Goal: Task Accomplishment & Management: Check status

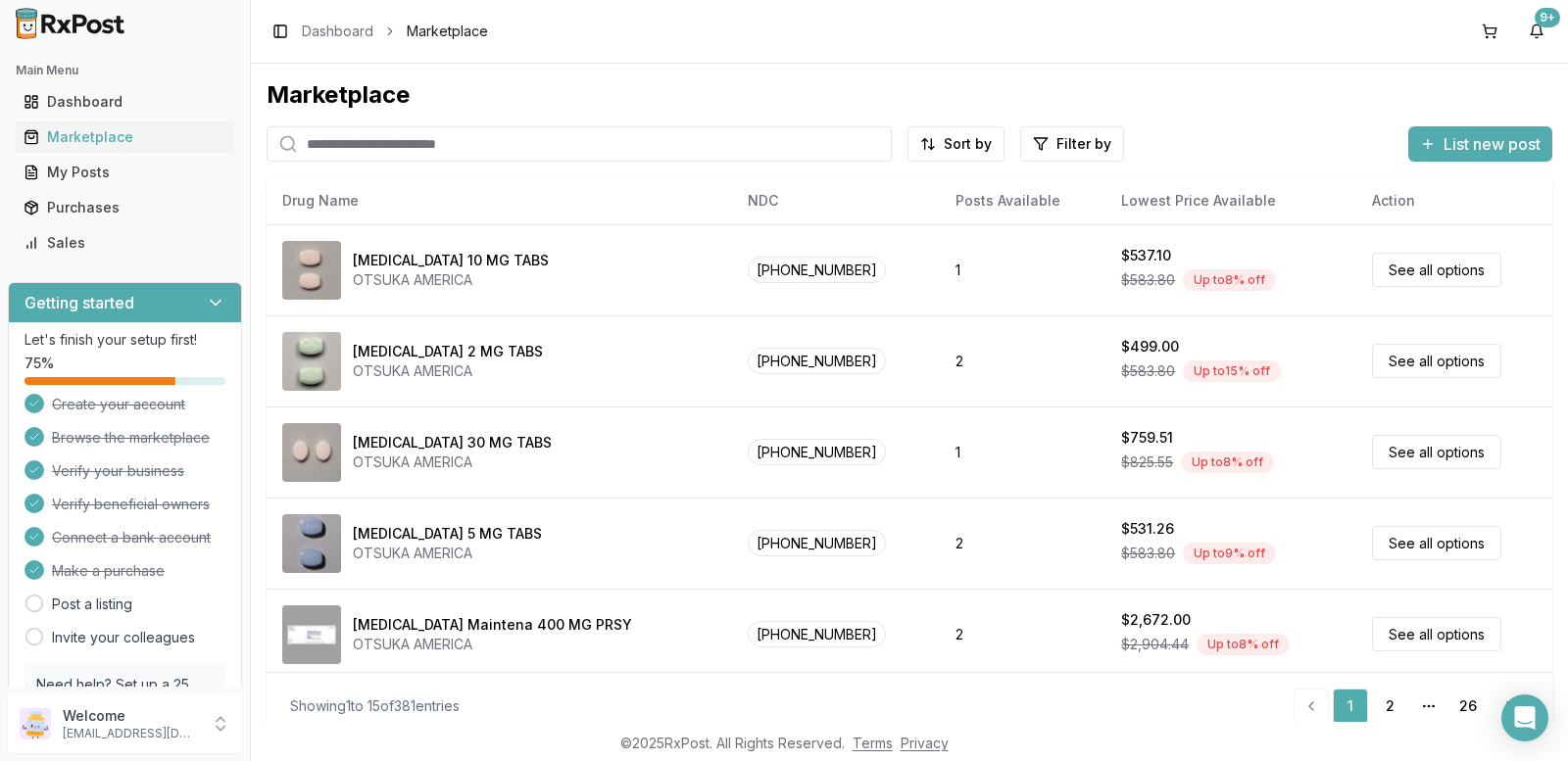
scroll to position [18, 0]
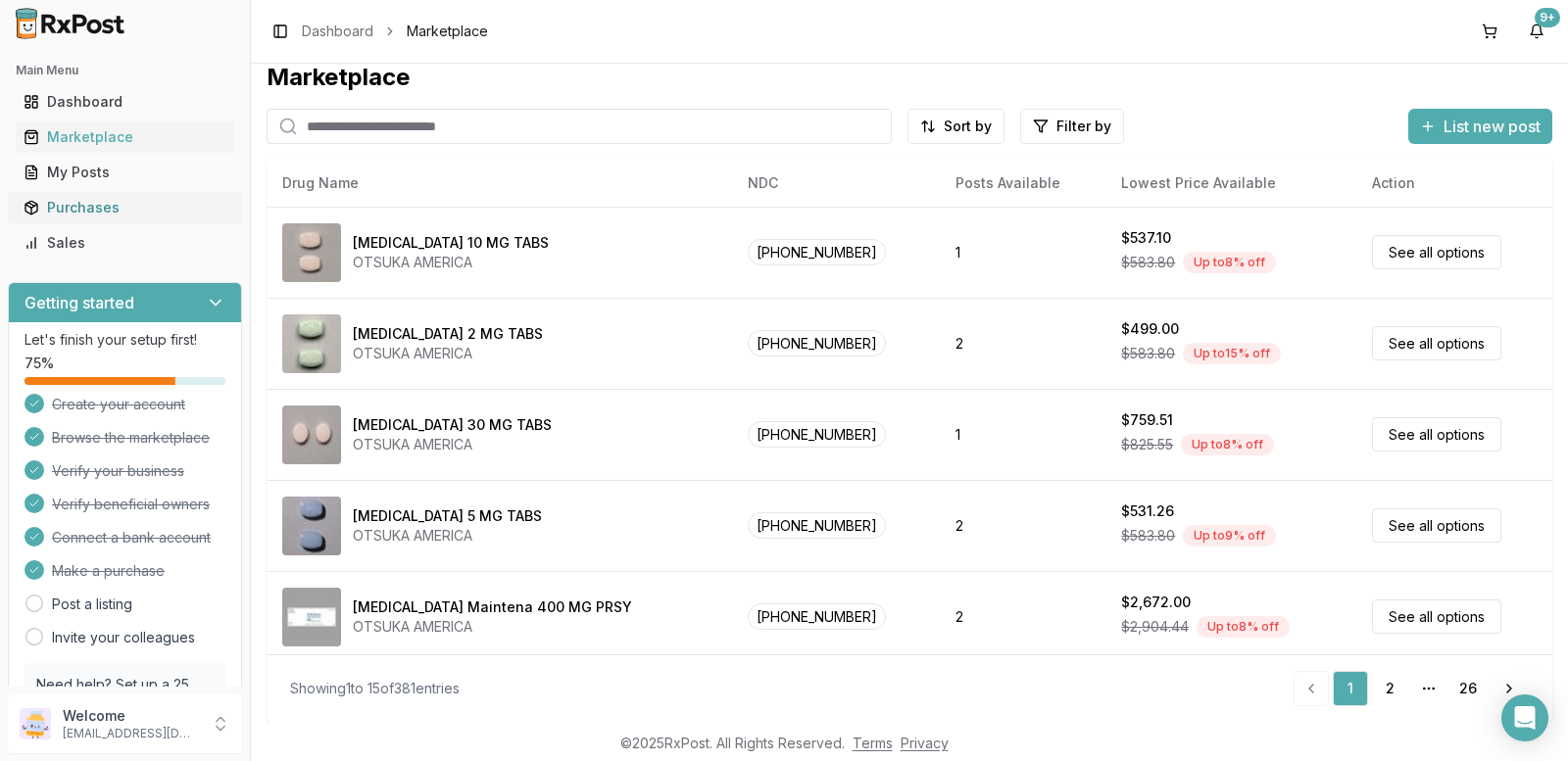
click at [97, 211] on div "Purchases" at bounding box center [125, 208] width 203 height 20
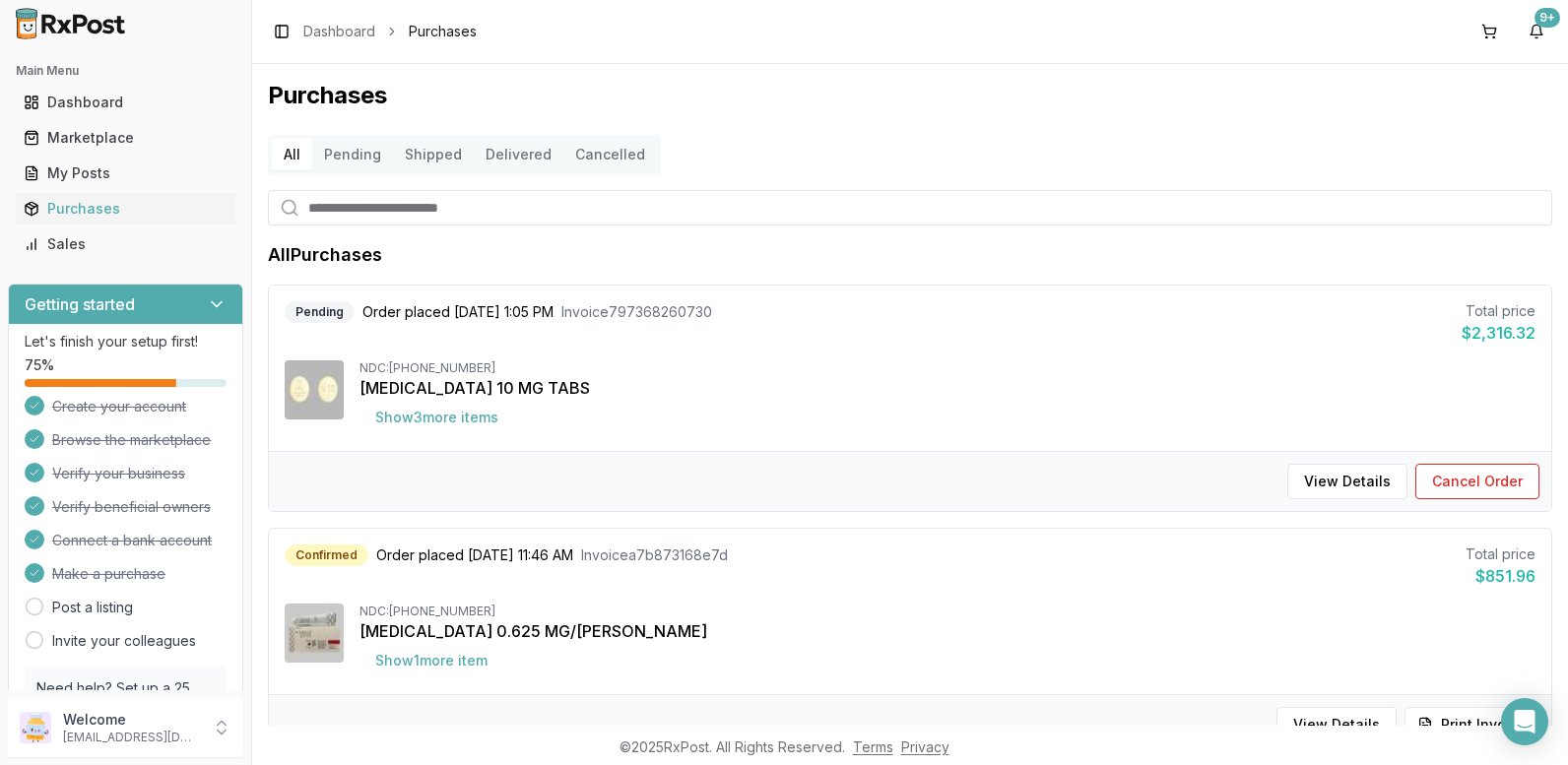
click at [342, 153] on button "Pending" at bounding box center [353, 154] width 81 height 32
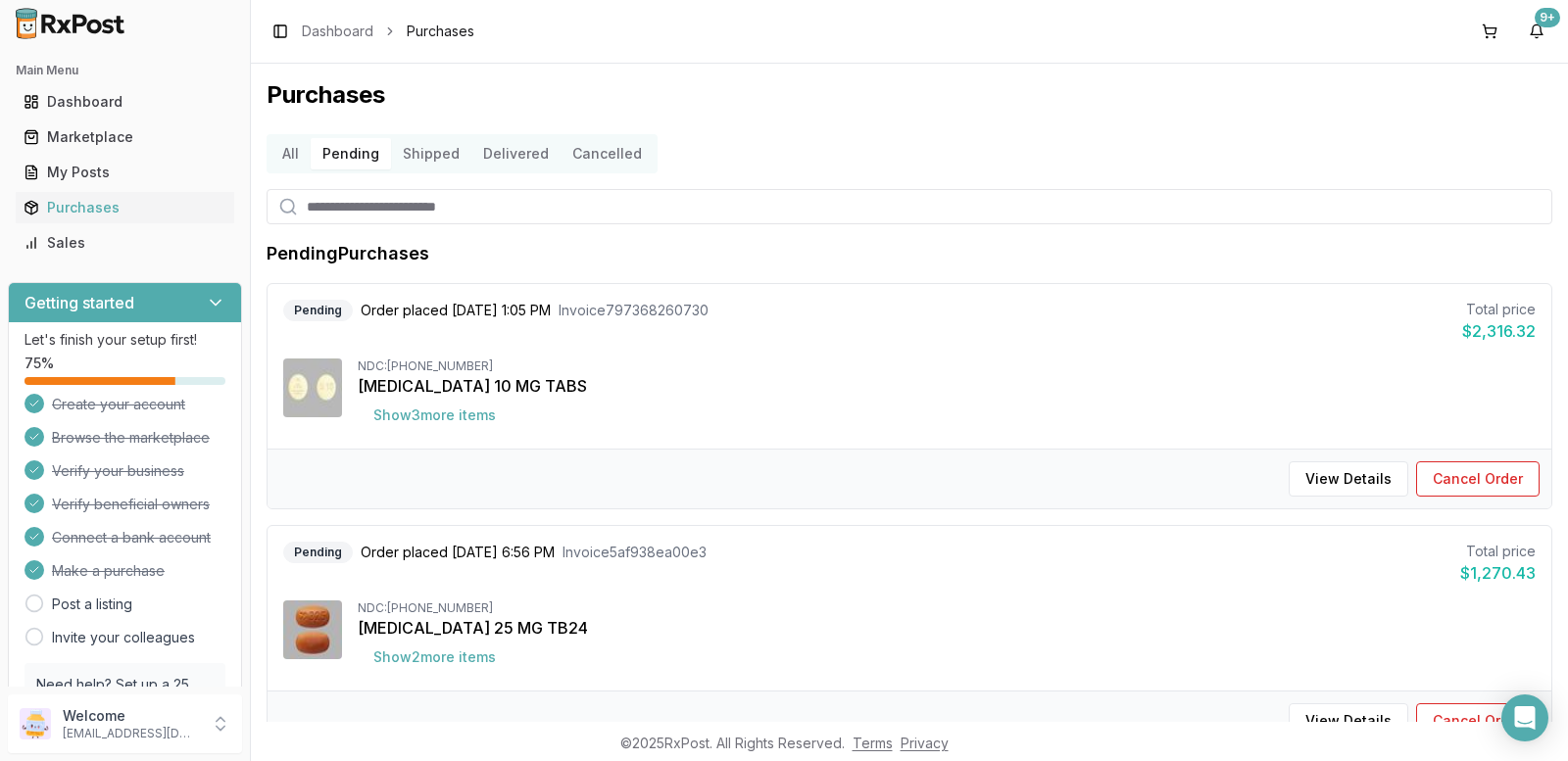
click at [285, 148] on button "All" at bounding box center [290, 154] width 40 height 32
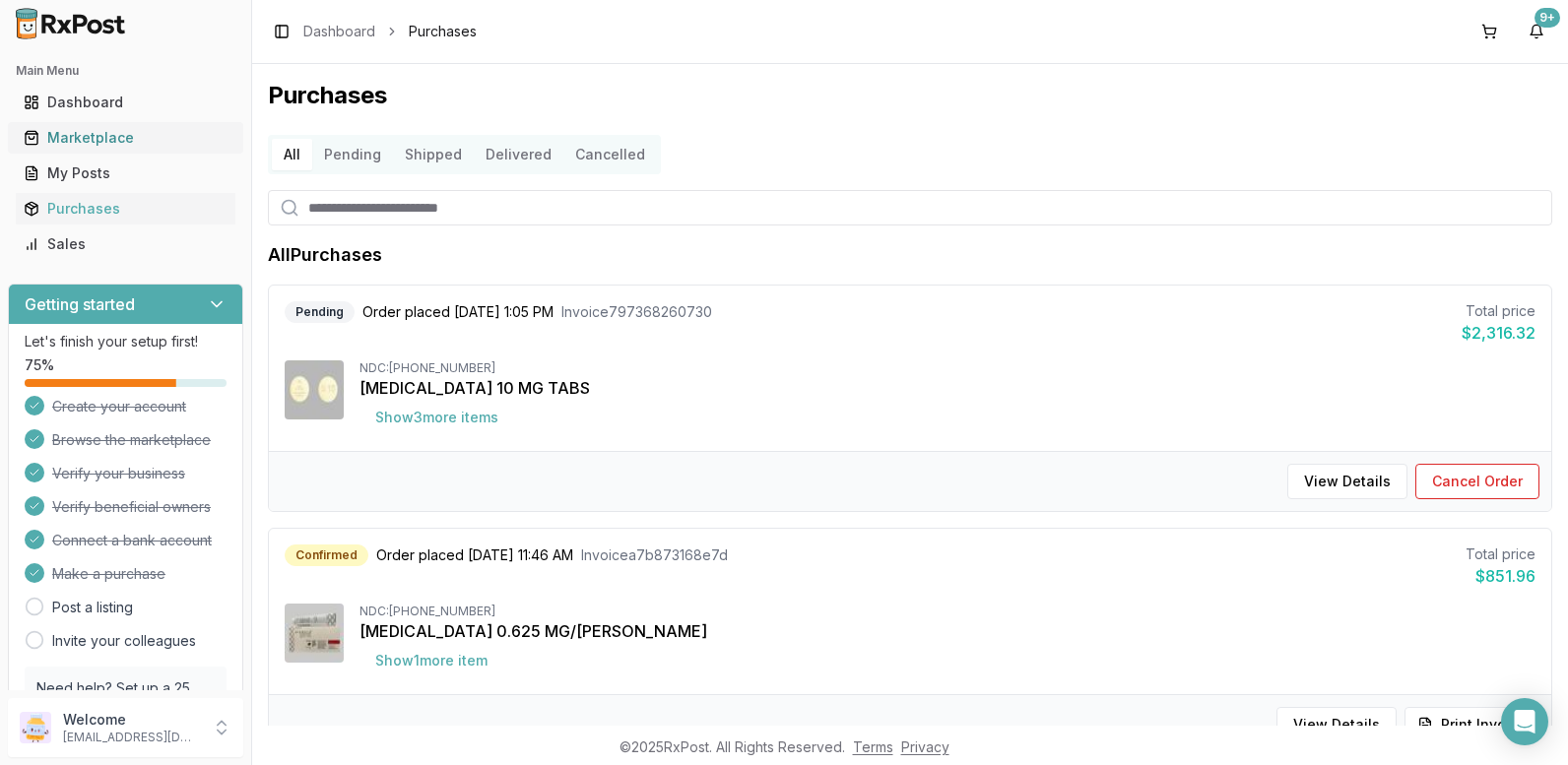
click at [85, 134] on div "Marketplace" at bounding box center [126, 138] width 204 height 20
click at [337, 208] on input "search" at bounding box center [910, 208] width 1284 height 36
type input "****"
